Goal: Task Accomplishment & Management: Manage account settings

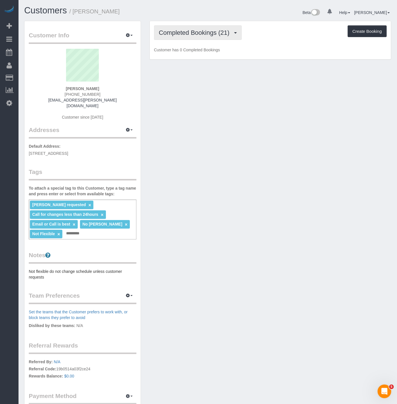
click at [215, 30] on span "Completed Bookings (21)" at bounding box center [196, 32] width 74 height 7
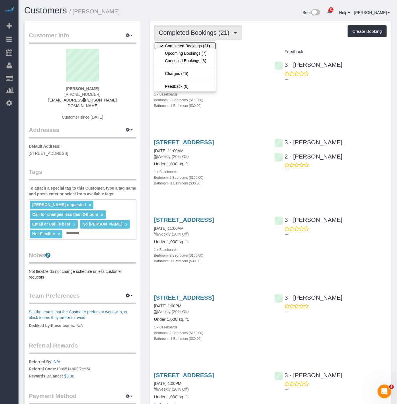
click at [200, 50] on link "Completed Bookings (21)" at bounding box center [185, 45] width 62 height 7
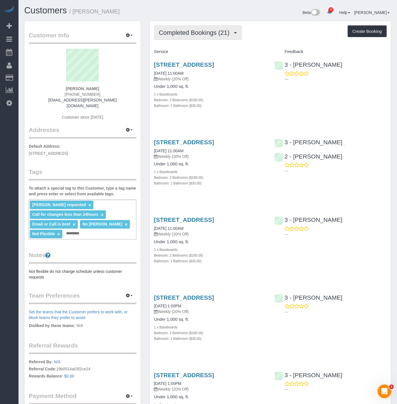
click at [192, 27] on button "Completed Bookings (21)" at bounding box center [198, 32] width 88 height 15
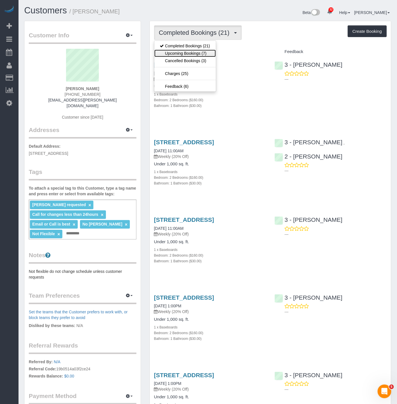
click at [195, 55] on link "Upcoming Bookings (7)" at bounding box center [185, 53] width 62 height 7
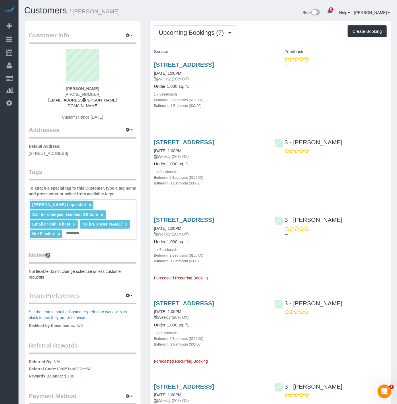
click at [175, 130] on div "Service Feedback 1214 Avenue H, Second Floor, Brooklyn, NY 11230 10/04/2025 1:0…" at bounding box center [270, 330] width 233 height 566
click at [9, 106] on icon at bounding box center [9, 102] width 6 height 7
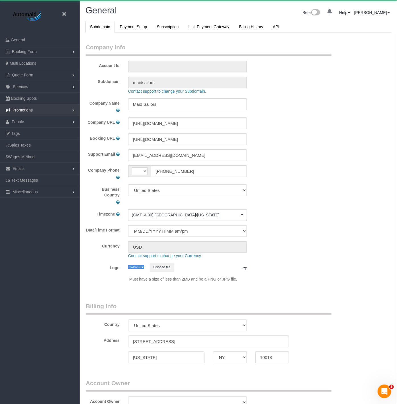
scroll to position [1247, 397]
select select "string:US"
select select "425"
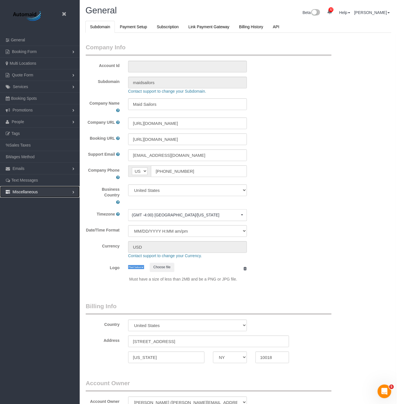
click at [36, 192] on span "Miscellaneous" at bounding box center [25, 191] width 25 height 5
click at [34, 170] on link "Emails" at bounding box center [40, 168] width 80 height 11
click at [29, 178] on link "Email Templates" at bounding box center [40, 179] width 80 height 11
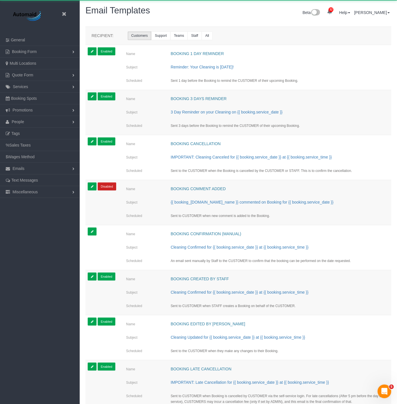
scroll to position [1259, 397]
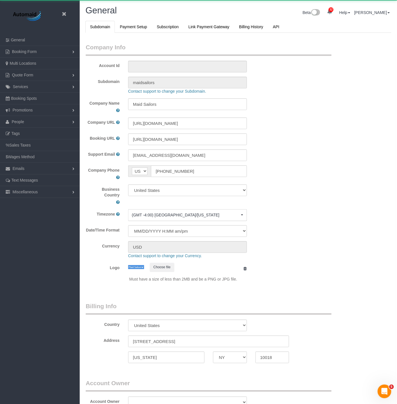
scroll to position [1247, 397]
select select "425"
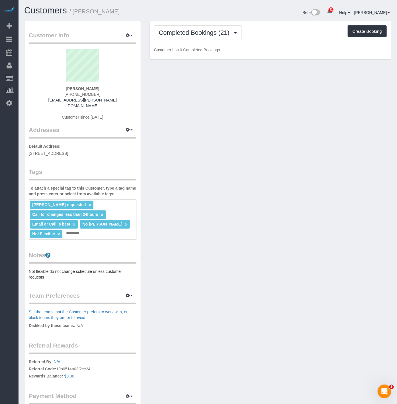
scroll to position [1853, 397]
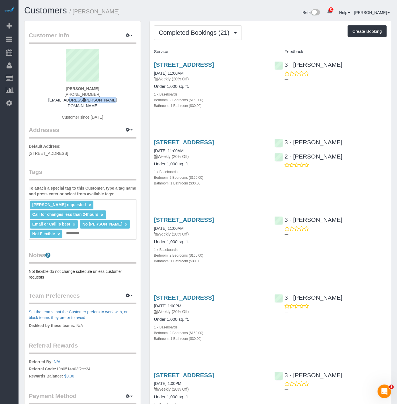
drag, startPoint x: 107, startPoint y: 99, endPoint x: 61, endPoint y: 98, distance: 45.9
click at [61, 98] on div "Patricia DeSiano (718) 859-7012 mrspfa@desiano.com Customer since 2025" at bounding box center [83, 87] width 108 height 77
copy link "[EMAIL_ADDRESS][PERSON_NAME][DOMAIN_NAME]"
click at [207, 33] on span "Completed Bookings (21)" at bounding box center [196, 32] width 74 height 7
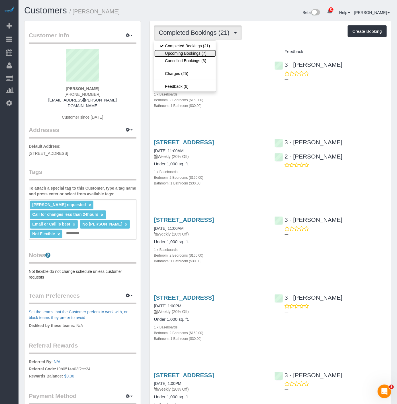
click at [197, 53] on link "Upcoming Bookings (7)" at bounding box center [185, 53] width 62 height 7
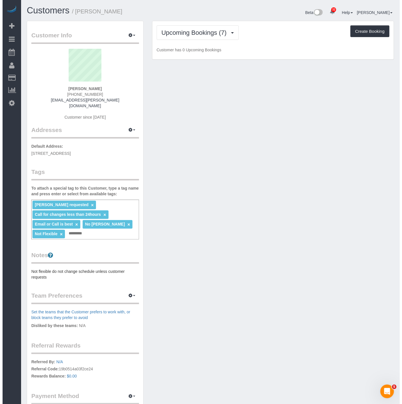
scroll to position [704, 397]
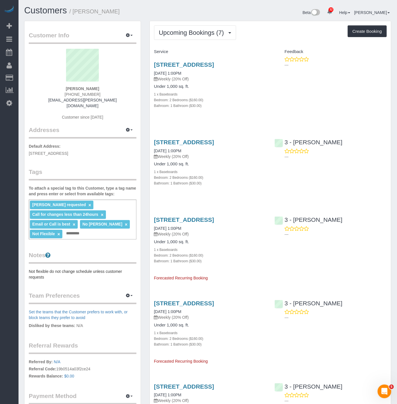
click at [186, 60] on div "1214 Avenue H, Second Floor, Brooklyn, NY 11230 10/04/2025 1:00PM Weekly (20% O…" at bounding box center [210, 87] width 121 height 63
click at [189, 64] on link "[STREET_ADDRESS]" at bounding box center [184, 64] width 60 height 7
click at [132, 37] on button "button" at bounding box center [129, 35] width 14 height 9
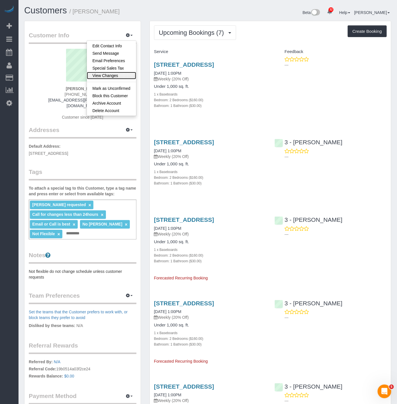
click at [111, 75] on link "View Changes" at bounding box center [111, 75] width 49 height 7
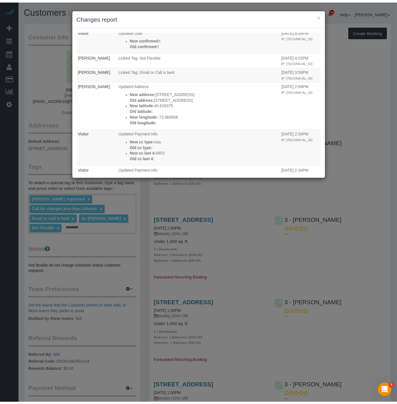
scroll to position [158, 0]
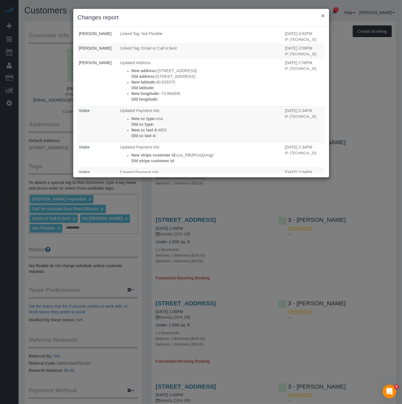
click at [322, 15] on button "×" at bounding box center [322, 16] width 3 height 6
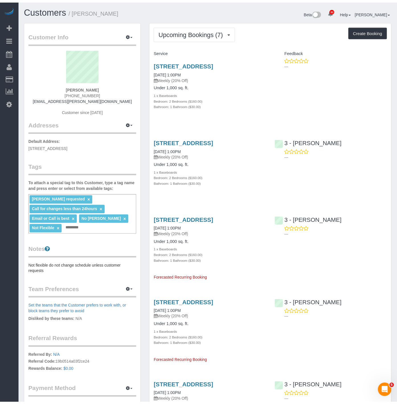
scroll to position [27790, 28097]
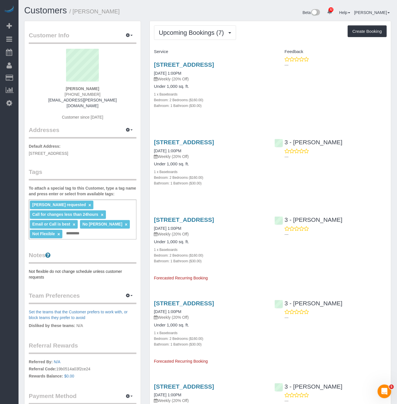
click at [125, 154] on div "Customer Info Edit Contact Info Send Message Email Preferences Special Sales Ta…" at bounding box center [83, 226] width 116 height 411
click at [45, 274] on div "Customer Info Edit Contact Info Send Message Email Preferences Special Sales Ta…" at bounding box center [83, 226] width 116 height 411
click at [47, 272] on pre "Not flexible do not change schedule unless customer requests" at bounding box center [83, 273] width 108 height 11
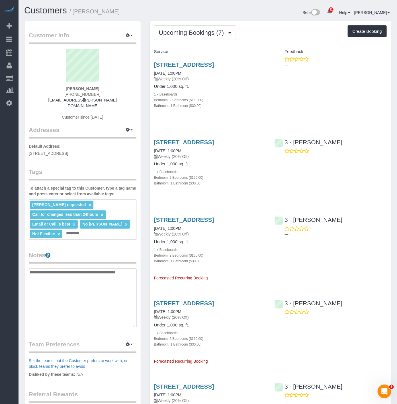
click at [170, 120] on div "1214 Avenue H, Second Floor, Brooklyn, NY 11230 10/04/2025 1:00PM Weekly (20% O…" at bounding box center [210, 87] width 121 height 63
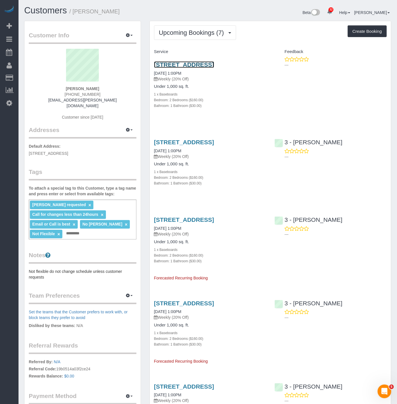
click at [203, 68] on link "[STREET_ADDRESS]" at bounding box center [184, 64] width 60 height 7
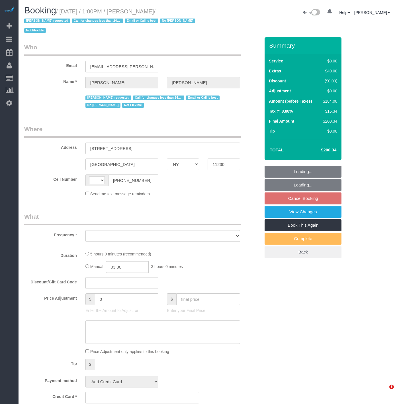
select select "NY"
select select "object:578"
select select "spot6"
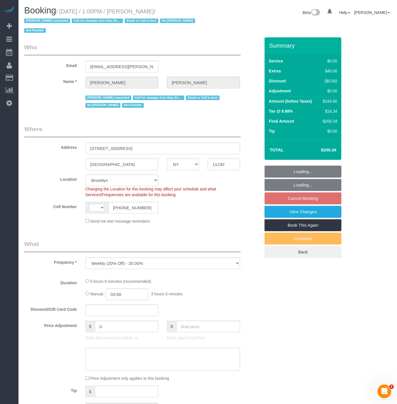
select select "string:US"
select select "2"
select select "number:89"
select select "number:90"
select select "number:15"
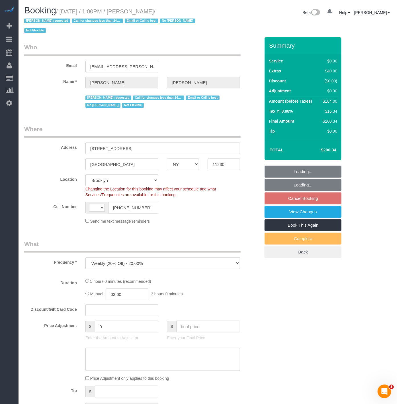
select select "number:5"
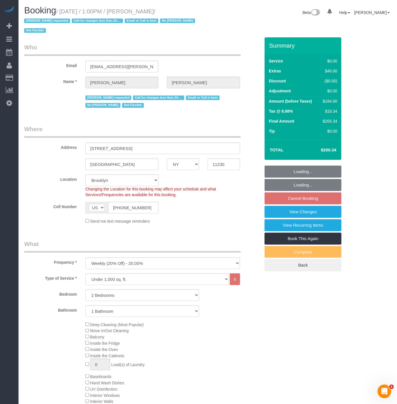
select select "2"
select select "string:stripe-pm_1QmKY94VGloSiKo7nTMEHlKd"
select select "object:1125"
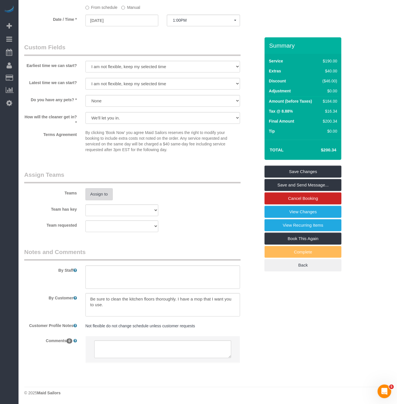
click at [103, 196] on button "Assign to" at bounding box center [98, 194] width 27 height 12
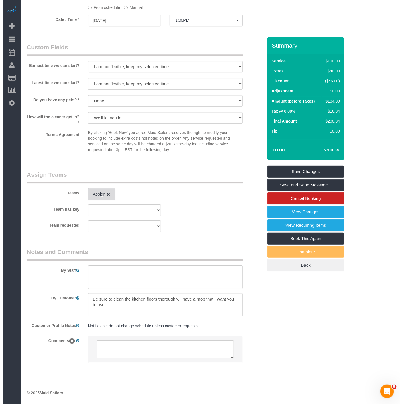
scroll to position [633, 0]
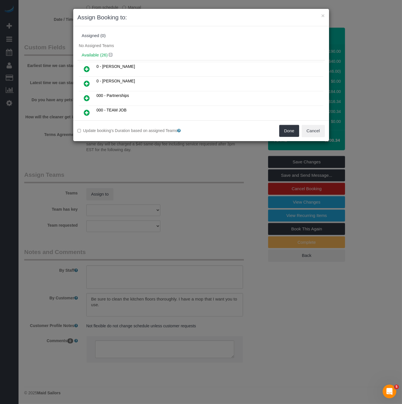
click at [138, 55] on h4 "Available (26)" at bounding box center [201, 55] width 239 height 5
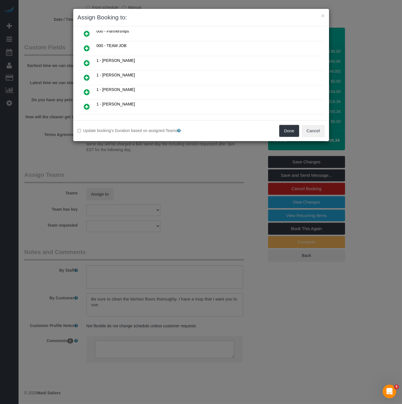
scroll to position [751, 0]
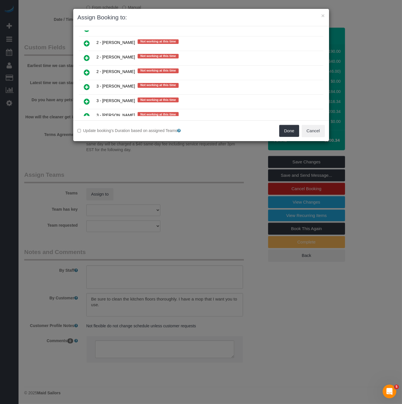
click at [89, 83] on icon at bounding box center [87, 86] width 6 height 7
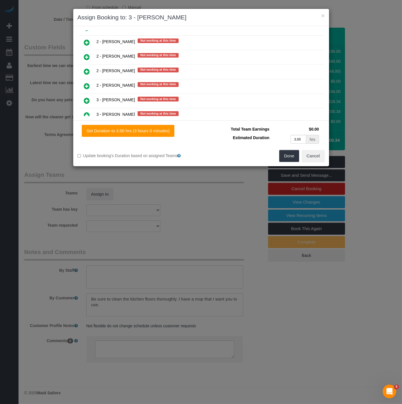
scroll to position [764, 0]
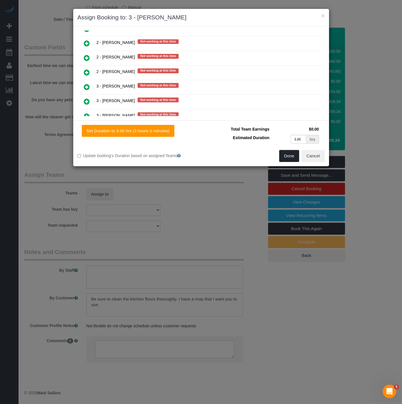
click at [286, 155] on button "Done" at bounding box center [289, 156] width 20 height 12
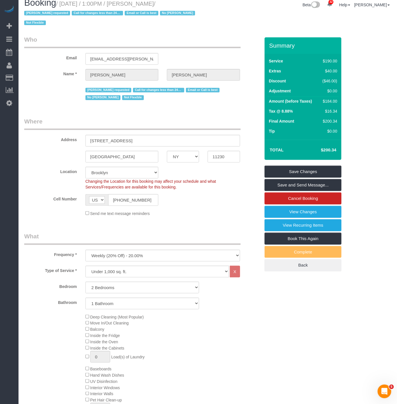
scroll to position [0, 0]
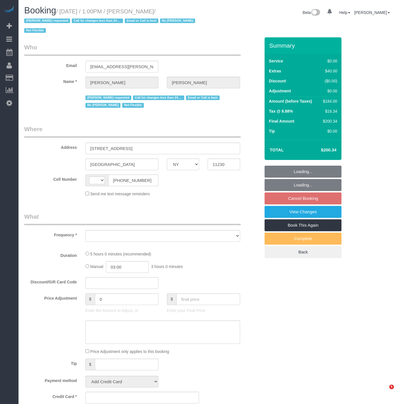
select select "NY"
select select "string:[GEOGRAPHIC_DATA]"
select select "object:825"
select select "number:89"
select select "number:90"
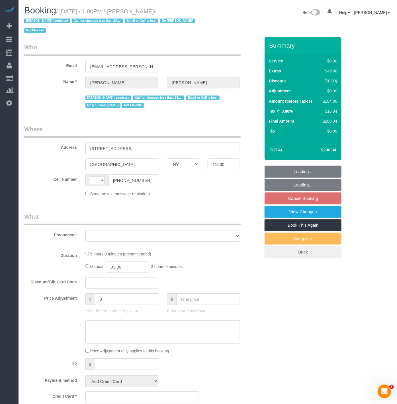
select select "number:15"
select select "number:5"
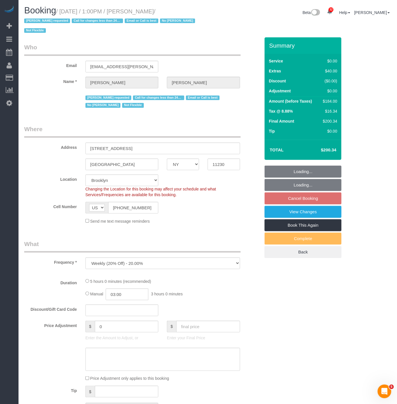
select select "string:stripe-pm_1QmKY94VGloSiKo7nTMEHlKd"
select select "spot6"
select select "object:984"
select select "2"
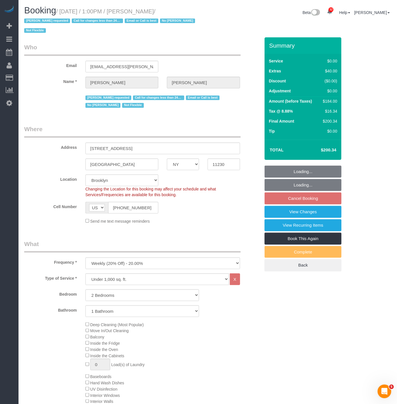
select select "2"
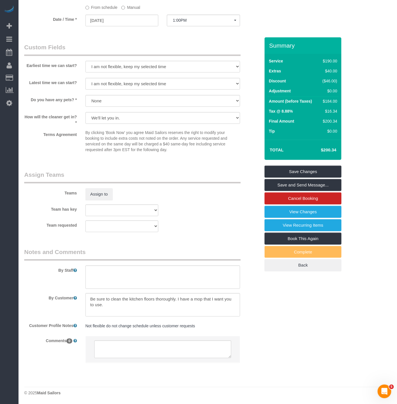
scroll to position [638, 0]
click at [121, 17] on input "10/04/2025" at bounding box center [121, 21] width 73 height 12
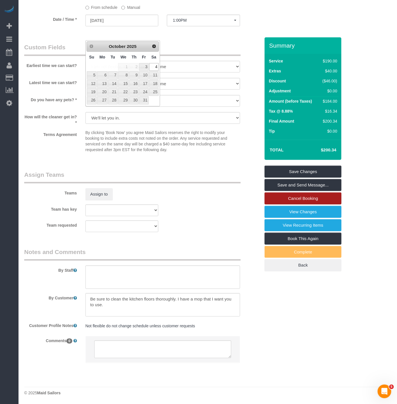
click at [289, 200] on link "Cancel Booking" at bounding box center [303, 198] width 77 height 12
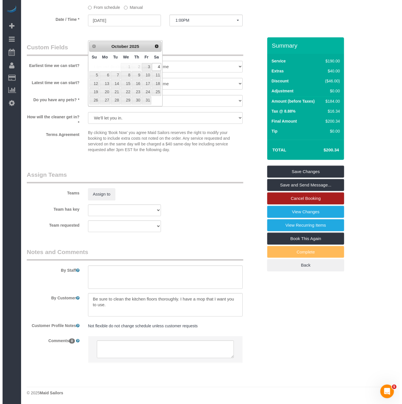
scroll to position [633, 0]
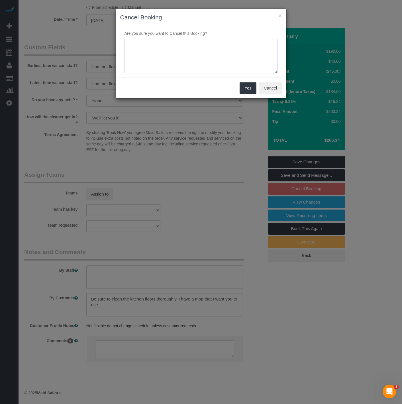
click at [152, 45] on textarea at bounding box center [201, 56] width 153 height 35
type textarea "Customer Requested: Ana not available"
click at [246, 87] on button "Yes" at bounding box center [248, 88] width 17 height 12
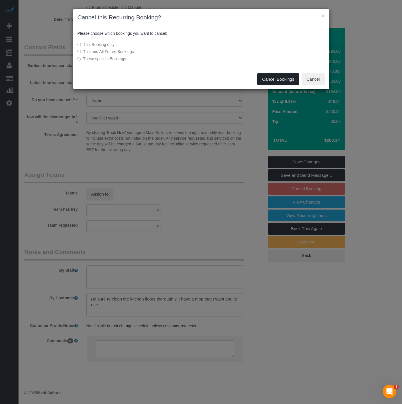
click at [281, 76] on button "Cancel Bookings" at bounding box center [278, 79] width 42 height 12
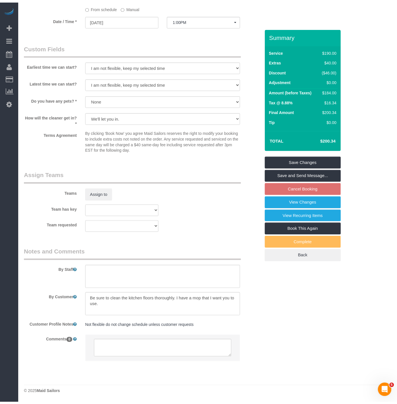
scroll to position [638, 0]
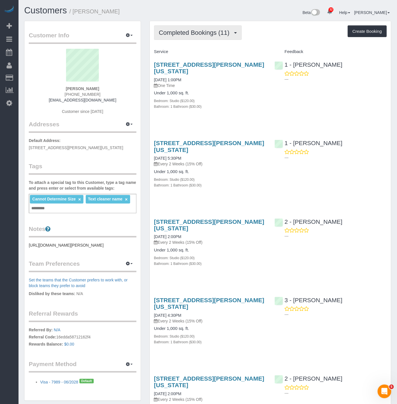
click at [160, 31] on span "Completed Bookings (11)" at bounding box center [196, 32] width 74 height 7
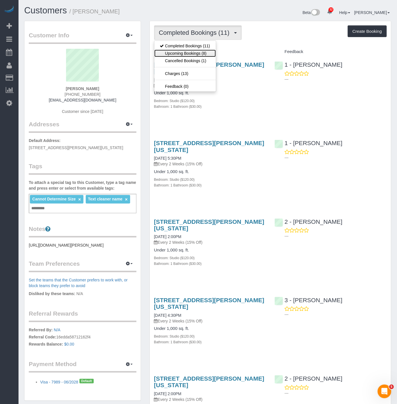
click at [160, 55] on link "Upcoming Bookings (8)" at bounding box center [185, 53] width 62 height 7
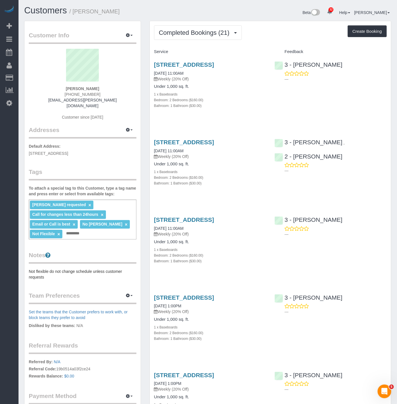
click at [82, 274] on div "Customer Info Edit Contact Info Send Message Email Preferences Special Sales Ta…" at bounding box center [83, 226] width 116 height 411
click at [82, 269] on pre "Not flexible do not change schedule unless customer requests" at bounding box center [83, 273] width 108 height 11
click at [47, 270] on pre "Not flexible do not change schedule unless customer requests" at bounding box center [83, 273] width 108 height 11
click at [47, 269] on pre "Not flexible do not change schedule unless customer requests" at bounding box center [83, 273] width 108 height 11
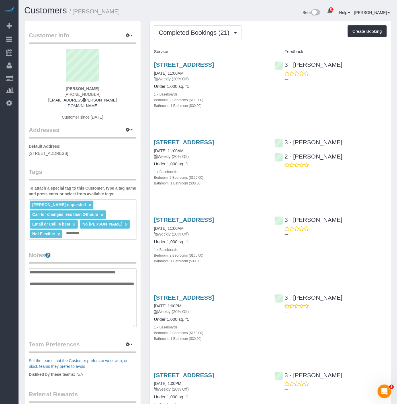
type textarea "**********"
click at [89, 254] on legend "Notes" at bounding box center [83, 257] width 108 height 13
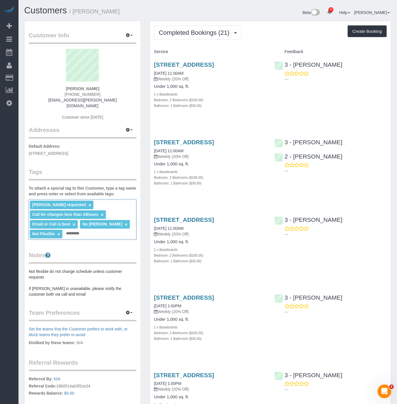
click at [77, 230] on input "text" at bounding box center [74, 233] width 19 height 7
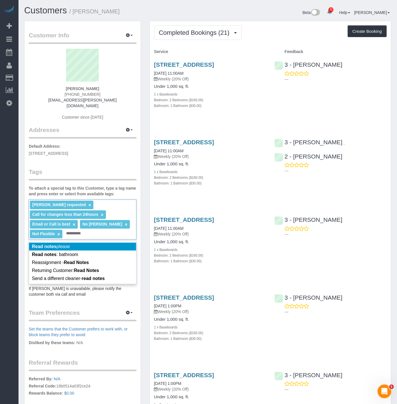
type input "**********"
click at [78, 242] on li "Read notes please" at bounding box center [82, 246] width 107 height 8
